Goal: Task Accomplishment & Management: Manage account settings

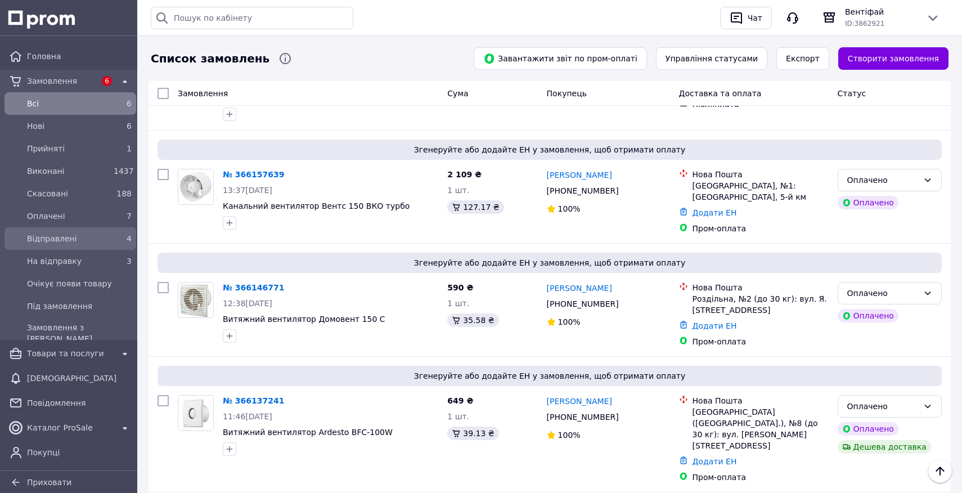
scroll to position [1175, 0]
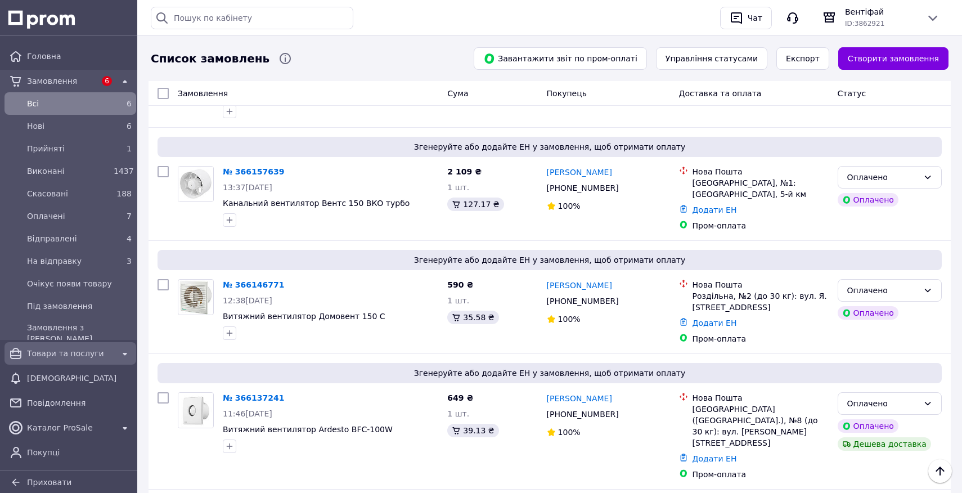
click at [74, 355] on span "Товари та послуги" at bounding box center [70, 353] width 87 height 11
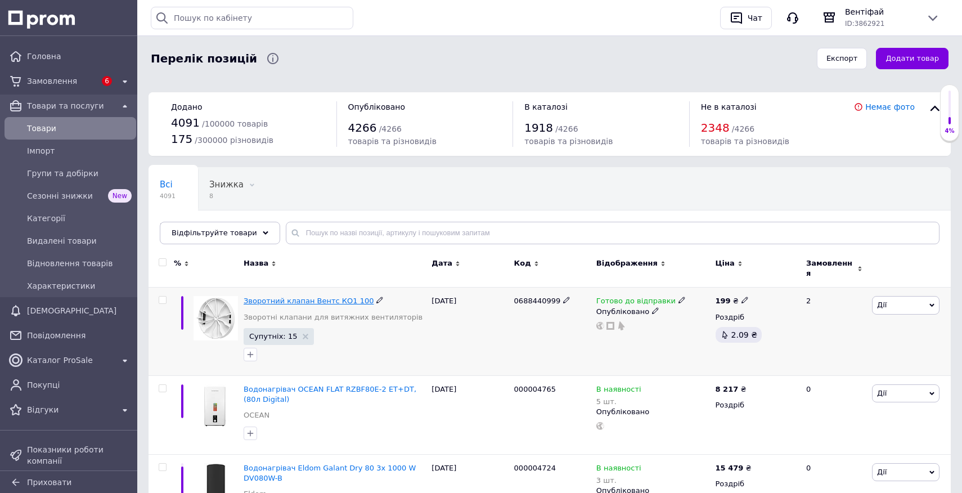
click at [348, 297] on span "Зворотний клапан Вентс КО1 100" at bounding box center [309, 301] width 130 height 8
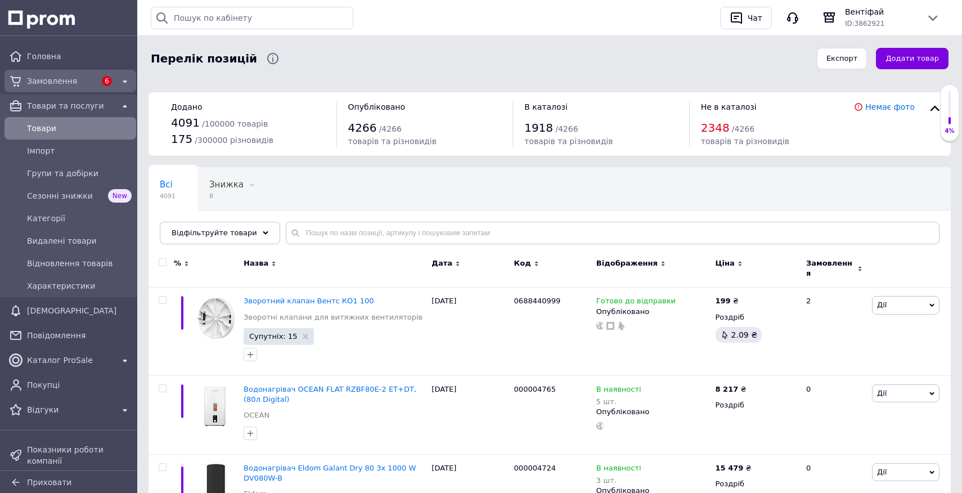
click at [67, 86] on span "Замовлення" at bounding box center [61, 80] width 69 height 11
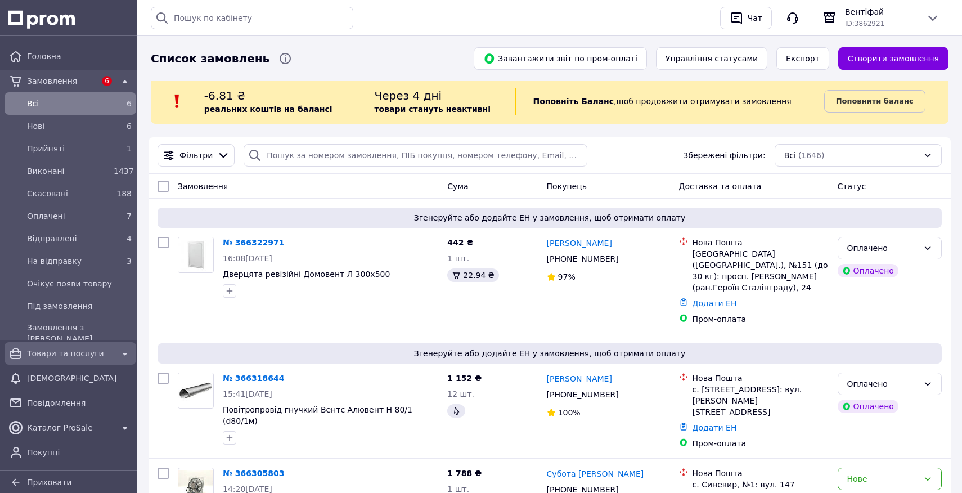
click at [54, 349] on span "Товари та послуги" at bounding box center [70, 353] width 87 height 11
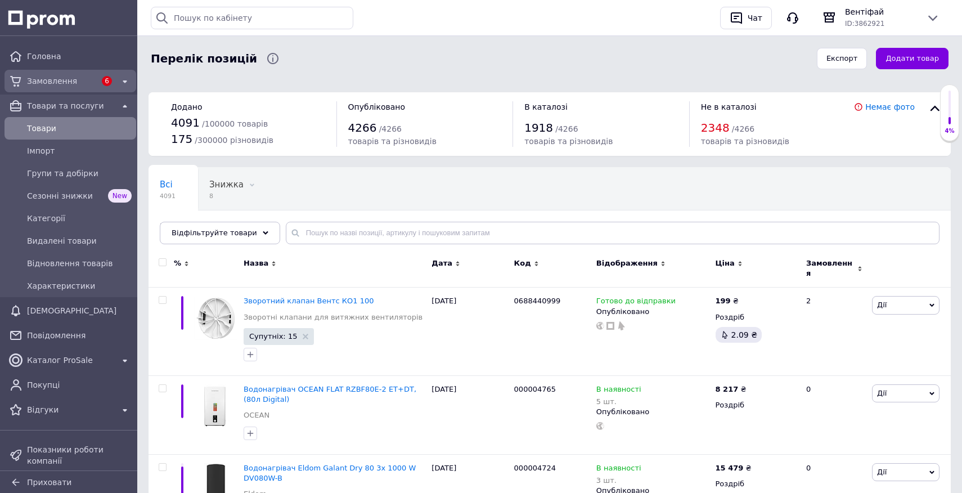
click at [59, 78] on span "Замовлення" at bounding box center [61, 80] width 69 height 11
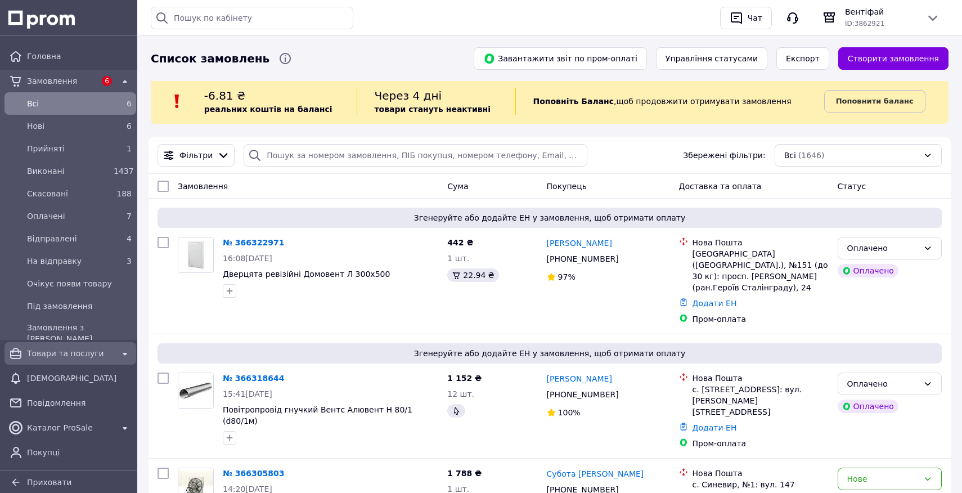
click at [62, 352] on span "Товари та послуги" at bounding box center [70, 353] width 87 height 11
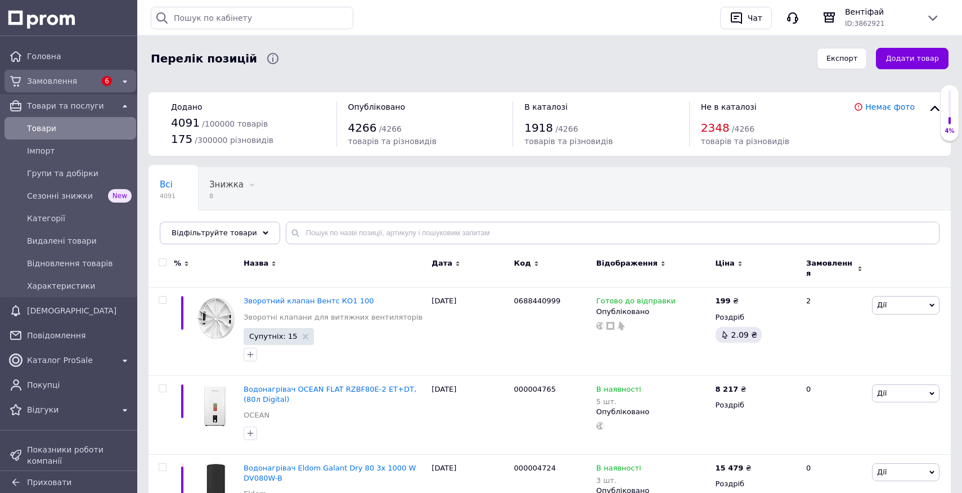
click at [58, 86] on span "Замовлення" at bounding box center [61, 80] width 69 height 11
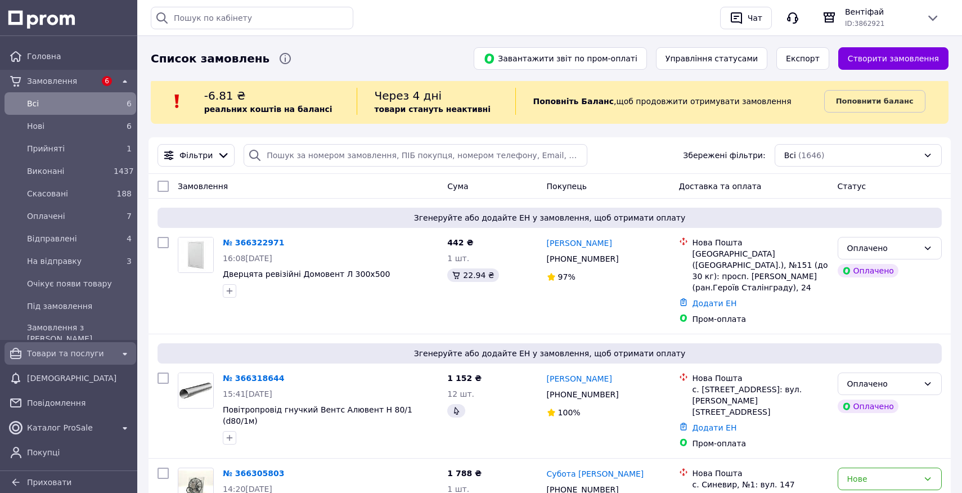
click at [55, 351] on span "Товари та послуги" at bounding box center [70, 353] width 87 height 11
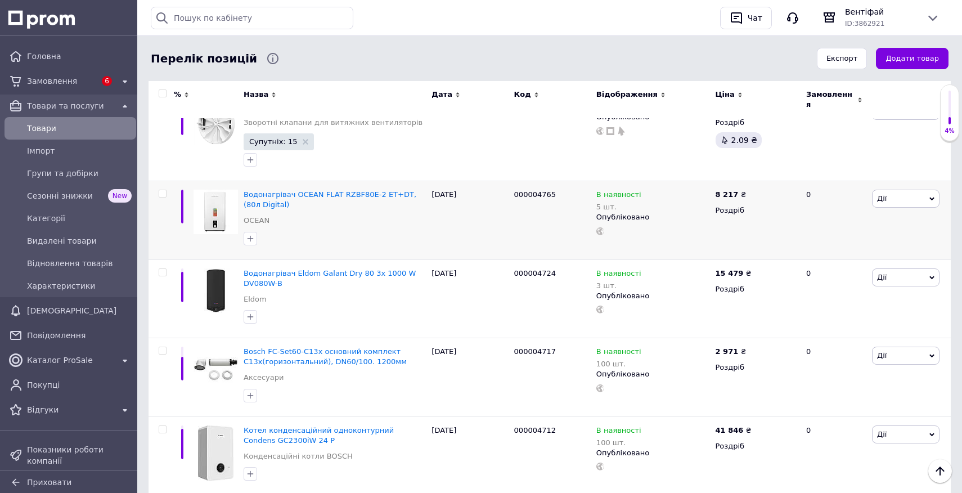
scroll to position [191, 0]
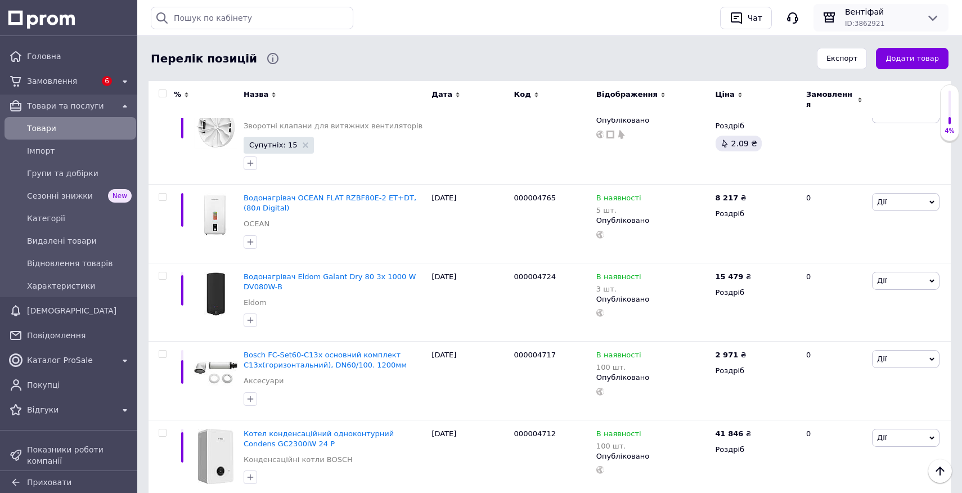
click at [934, 24] on icon at bounding box center [933, 18] width 14 height 14
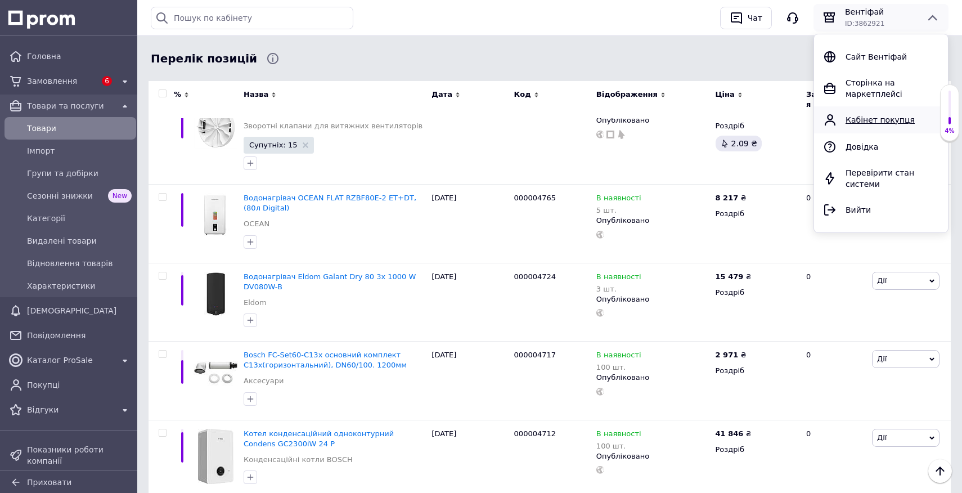
click at [869, 114] on div "Кабінет покупця" at bounding box center [892, 119] width 93 height 11
